Goal: Task Accomplishment & Management: Use online tool/utility

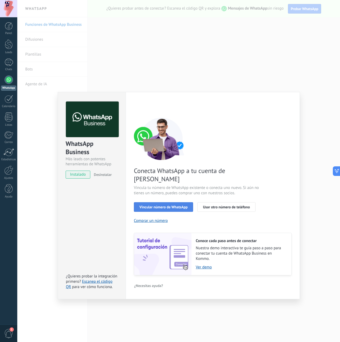
click at [156, 205] on span "Vincular número de WhatsApp" at bounding box center [163, 207] width 48 height 4
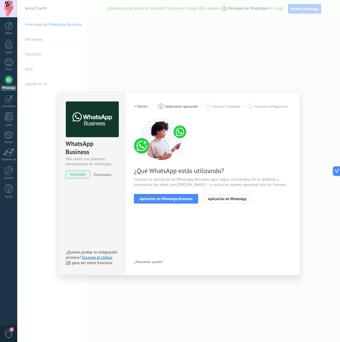
click at [234, 200] on span "Aplicación de WhatsApp" at bounding box center [227, 199] width 38 height 4
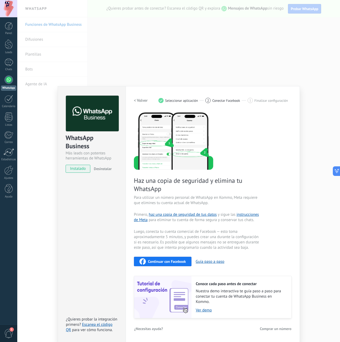
scroll to position [6, 0]
click at [145, 70] on div "WhatsApp Business Más leads con potentes herramientas de WhatsApp instalado Des…" at bounding box center [178, 171] width 322 height 342
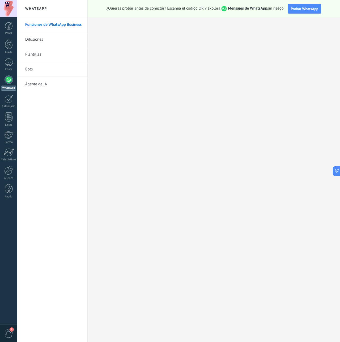
click at [11, 79] on div at bounding box center [9, 79] width 8 height 8
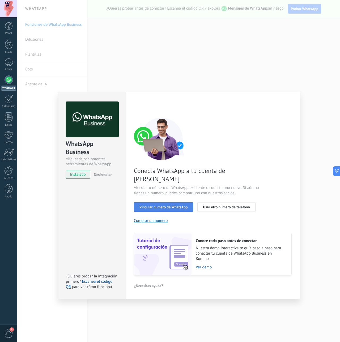
click at [174, 205] on span "Vincular número de WhatsApp" at bounding box center [163, 207] width 48 height 4
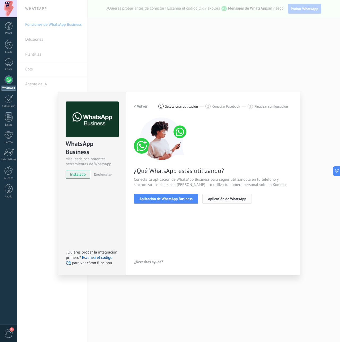
click at [241, 197] on span "Aplicación de WhatsApp" at bounding box center [227, 199] width 38 height 4
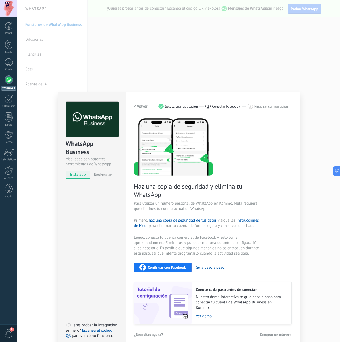
click at [152, 267] on span "Continuar con Facebook" at bounding box center [167, 267] width 38 height 4
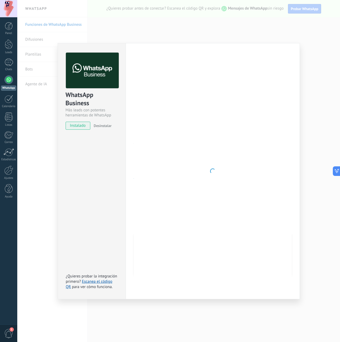
click at [289, 37] on div "WhatsApp Business Más leads con potentes herramientas de WhatsApp instalado Des…" at bounding box center [178, 171] width 322 height 342
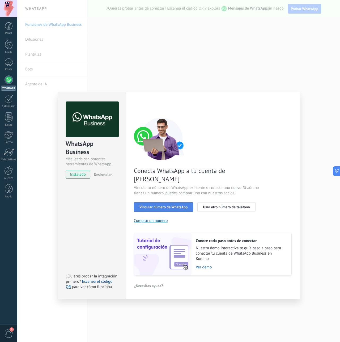
click at [187, 202] on div "Vincular número de WhatsApp Usar otro número de teléfono" at bounding box center [213, 207] width 158 height 10
click at [169, 205] on span "Vincular número de WhatsApp" at bounding box center [163, 207] width 48 height 4
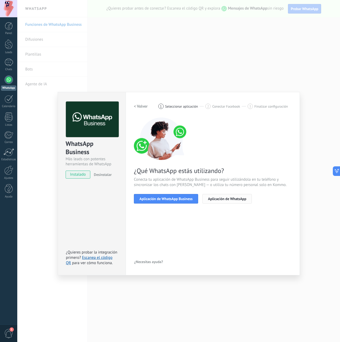
click at [221, 202] on button "Aplicación de WhatsApp" at bounding box center [226, 199] width 49 height 10
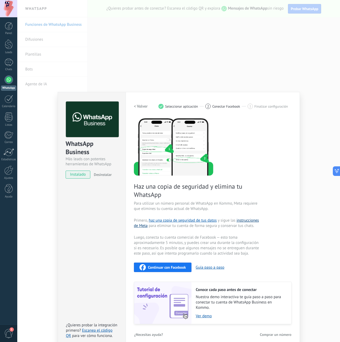
click at [245, 220] on link "instrucciones de Meta" at bounding box center [196, 223] width 125 height 10
